Goal: Task Accomplishment & Management: Use online tool/utility

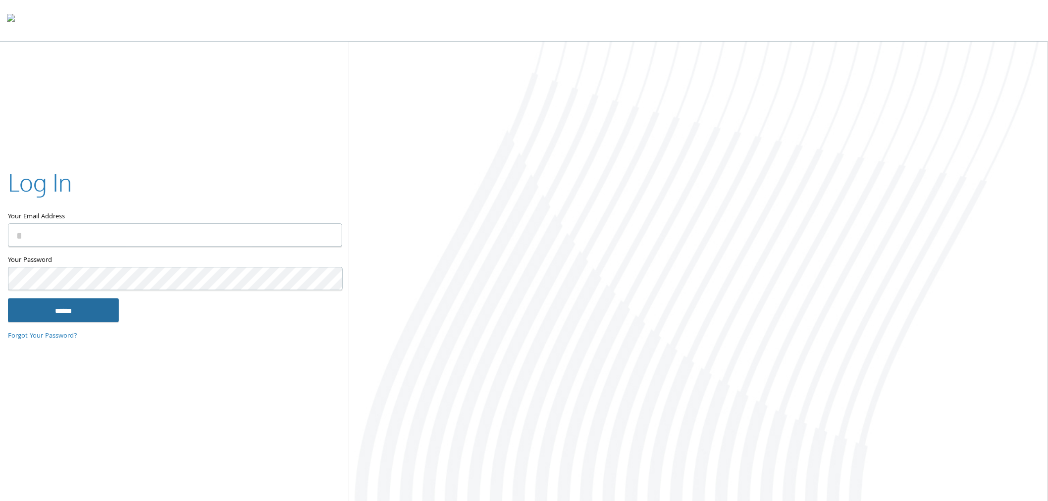
type input "**********"
click at [96, 315] on input "******" at bounding box center [63, 311] width 111 height 24
type input "**********"
click at [52, 310] on input "******" at bounding box center [63, 311] width 111 height 24
